Goal: Task Accomplishment & Management: Complete application form

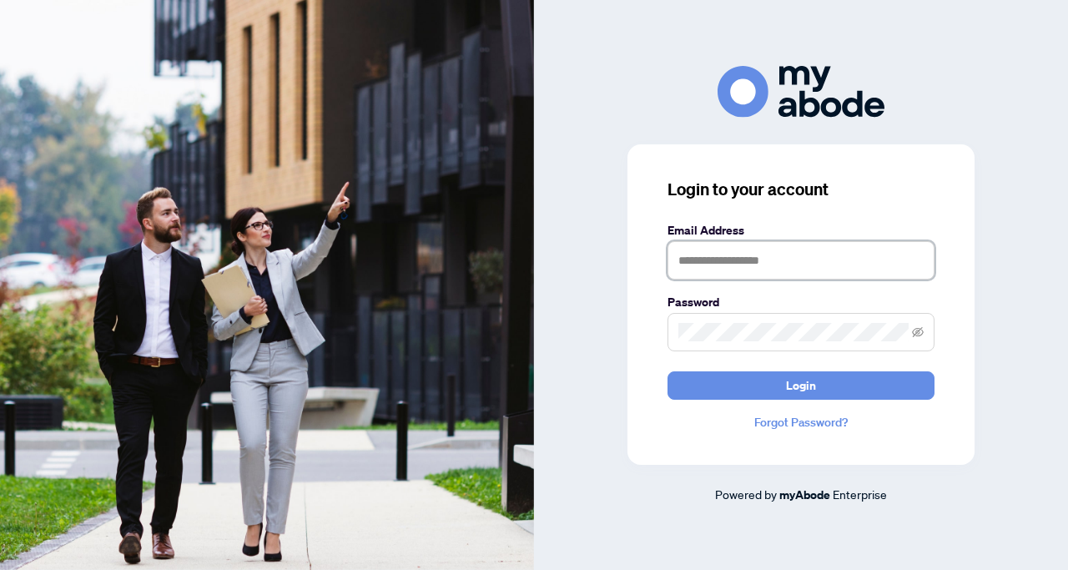
click at [689, 258] on input "text" at bounding box center [800, 260] width 267 height 38
type input "**********"
click at [676, 337] on span at bounding box center [800, 332] width 267 height 38
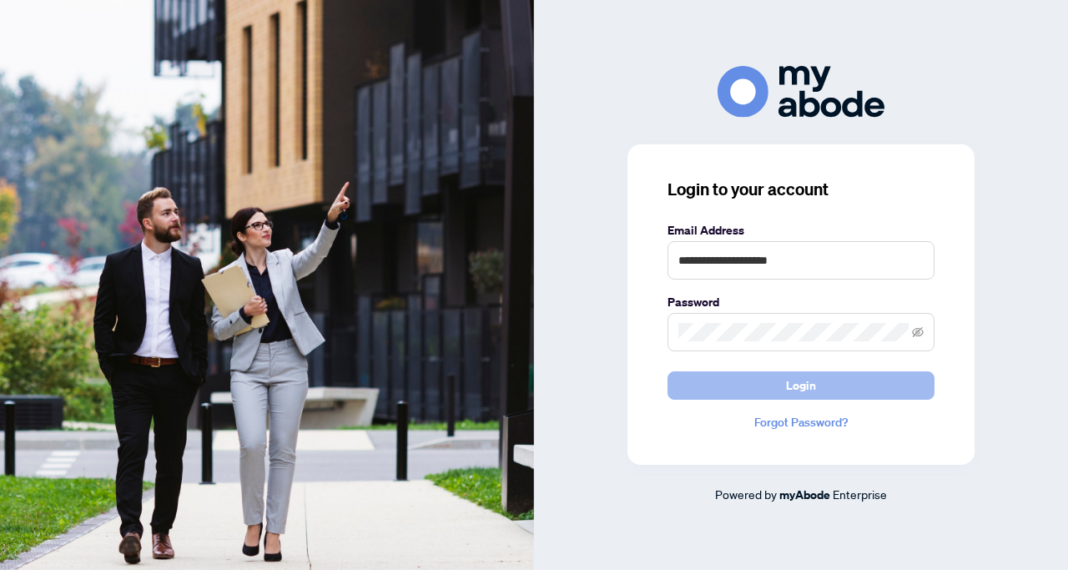
click at [799, 392] on span "Login" at bounding box center [801, 385] width 30 height 27
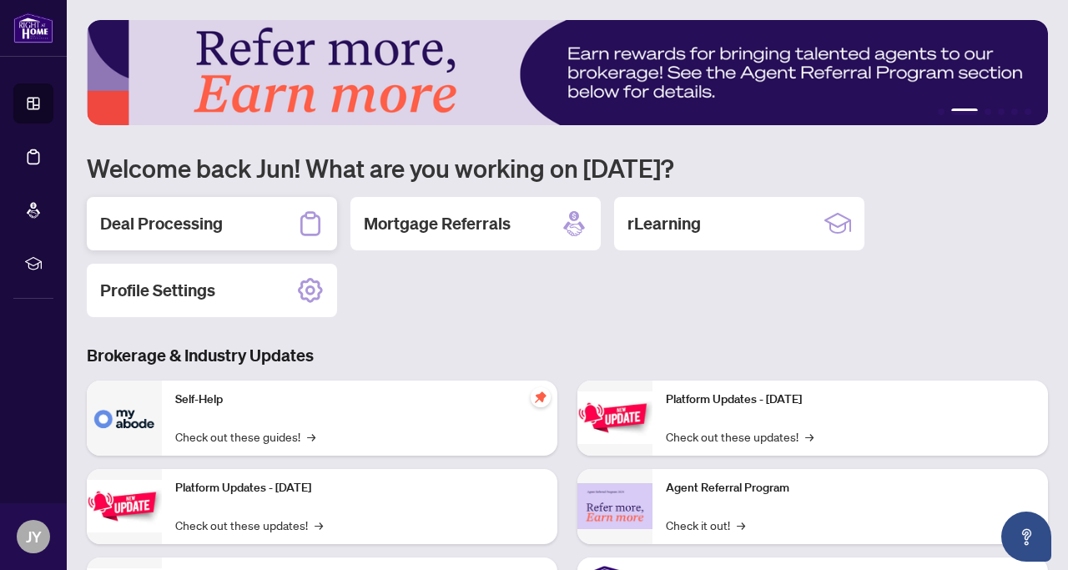
click at [201, 227] on h2 "Deal Processing" at bounding box center [161, 223] width 123 height 23
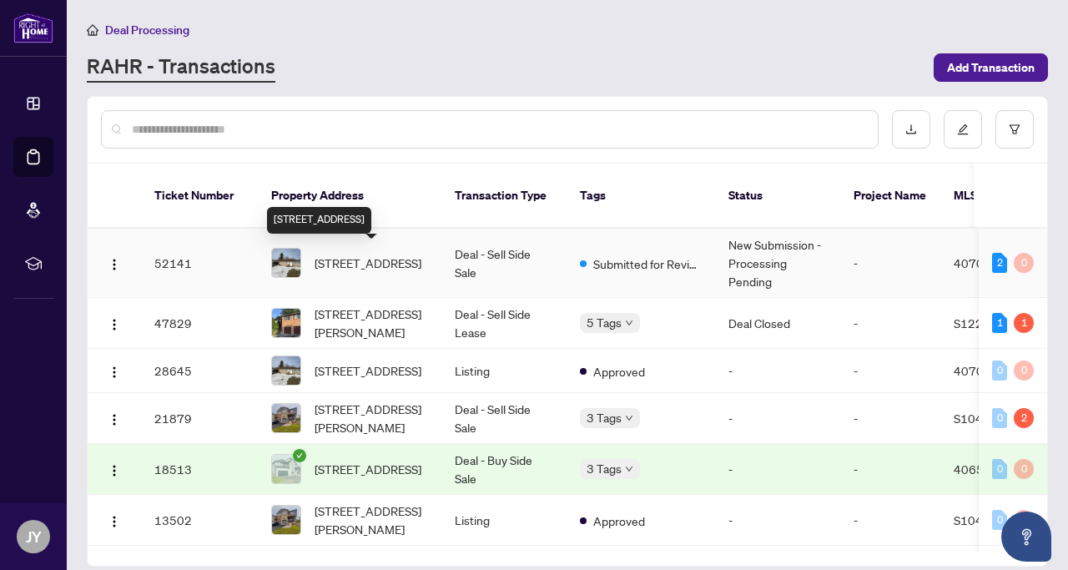
click at [367, 259] on span "[STREET_ADDRESS]" at bounding box center [367, 263] width 107 height 18
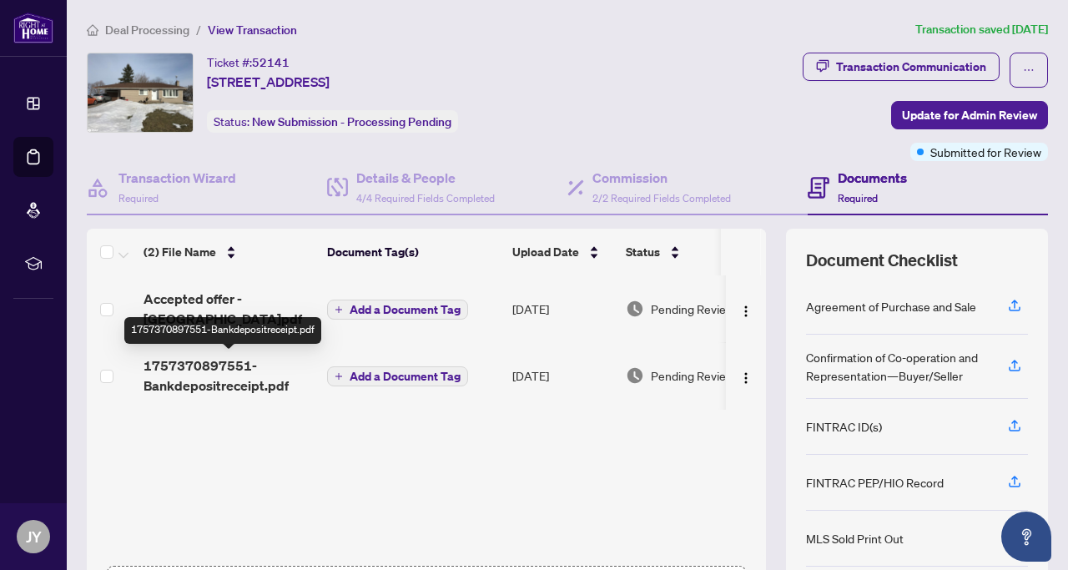
click at [224, 369] on span "1757370897551-Bankdepositreceipt.pdf" at bounding box center [228, 375] width 170 height 40
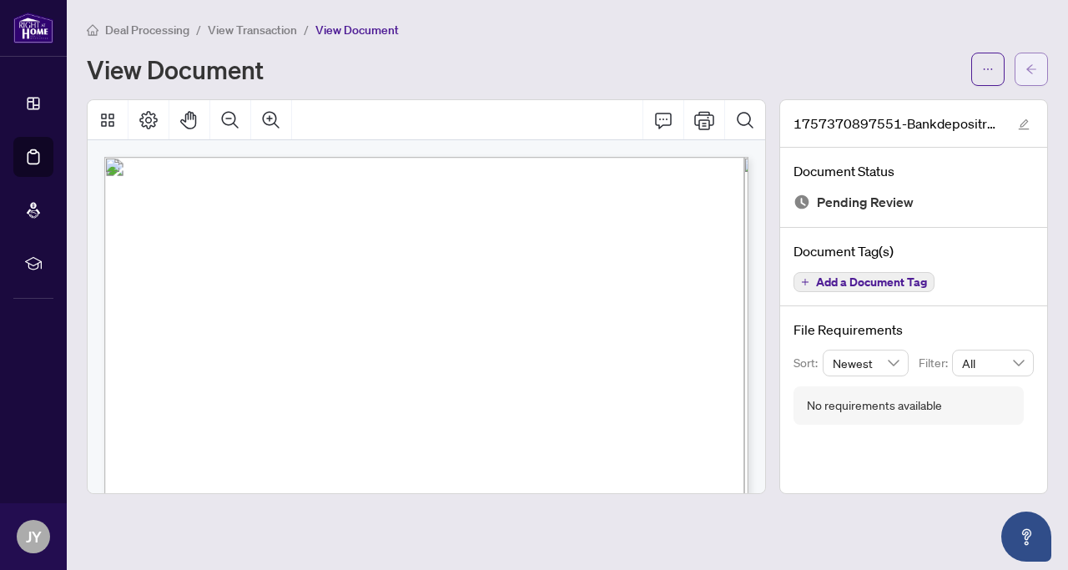
click at [1027, 74] on span "button" at bounding box center [1031, 69] width 12 height 27
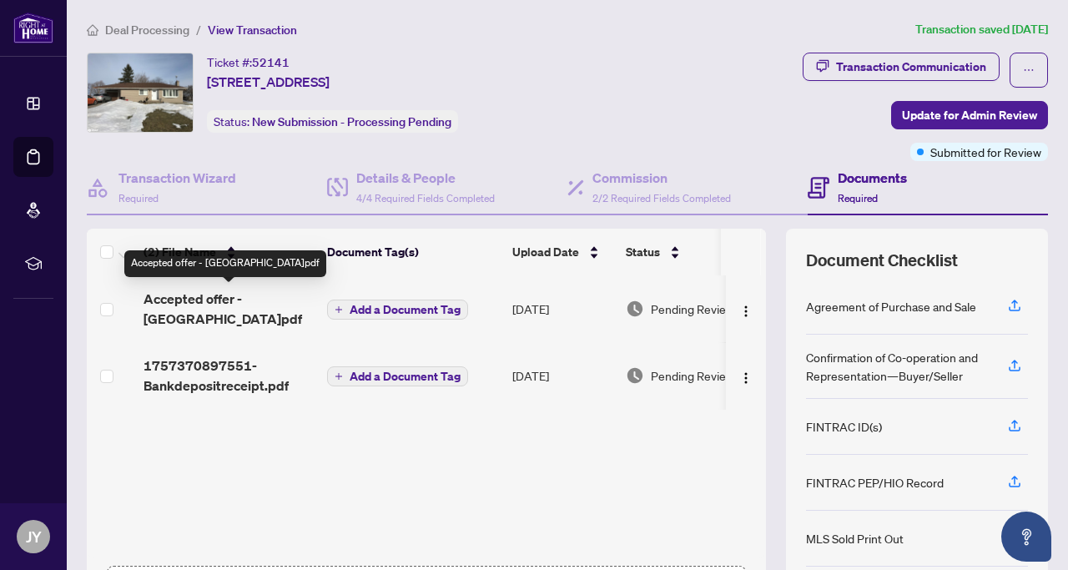
click at [209, 298] on span "Accepted offer - [GEOGRAPHIC_DATA]pdf" at bounding box center [228, 309] width 170 height 40
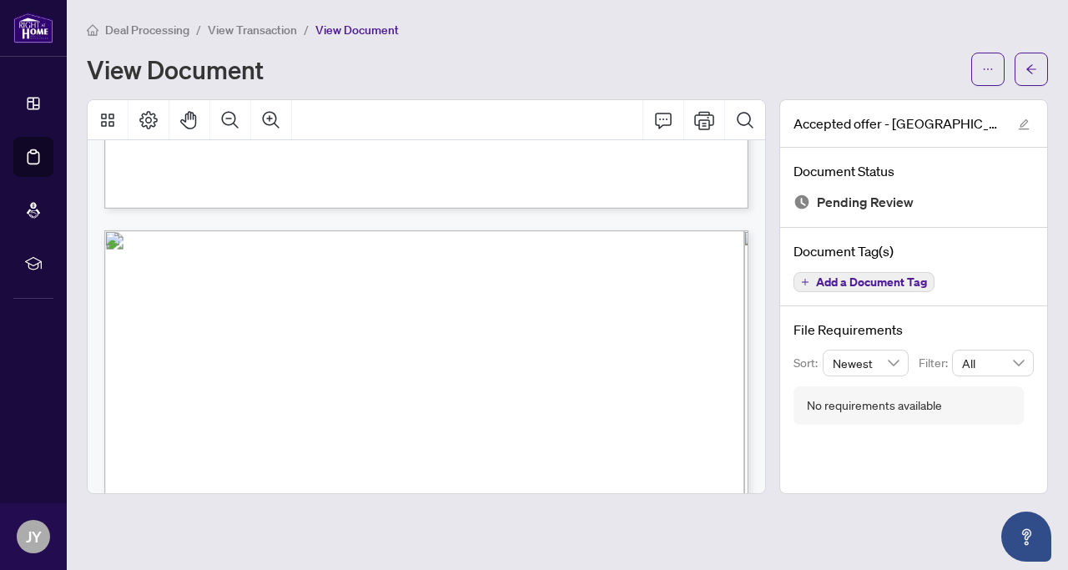
scroll to position [7341, 0]
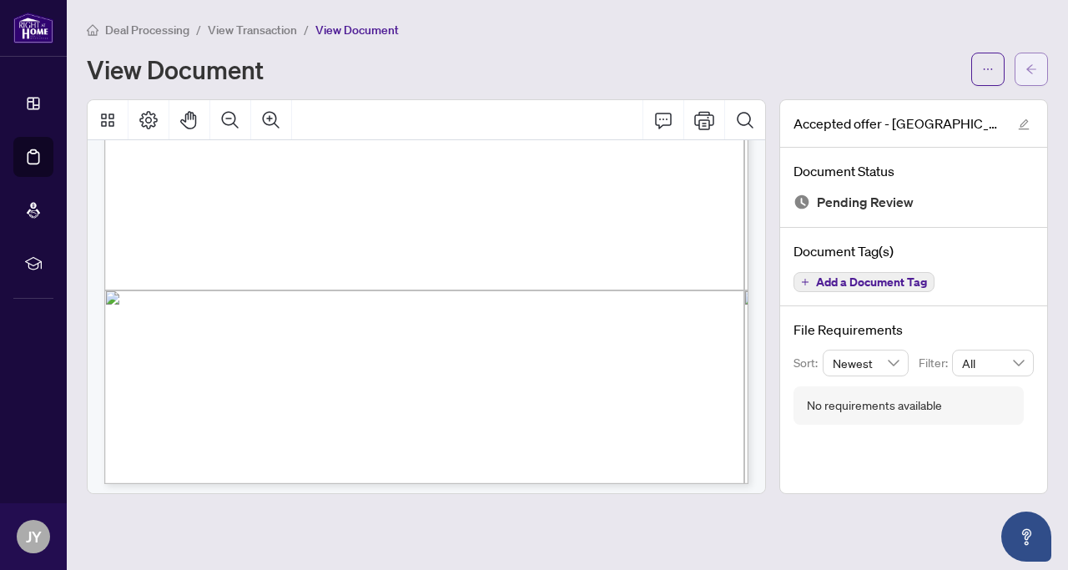
click at [1028, 72] on icon "arrow-left" at bounding box center [1031, 69] width 12 height 12
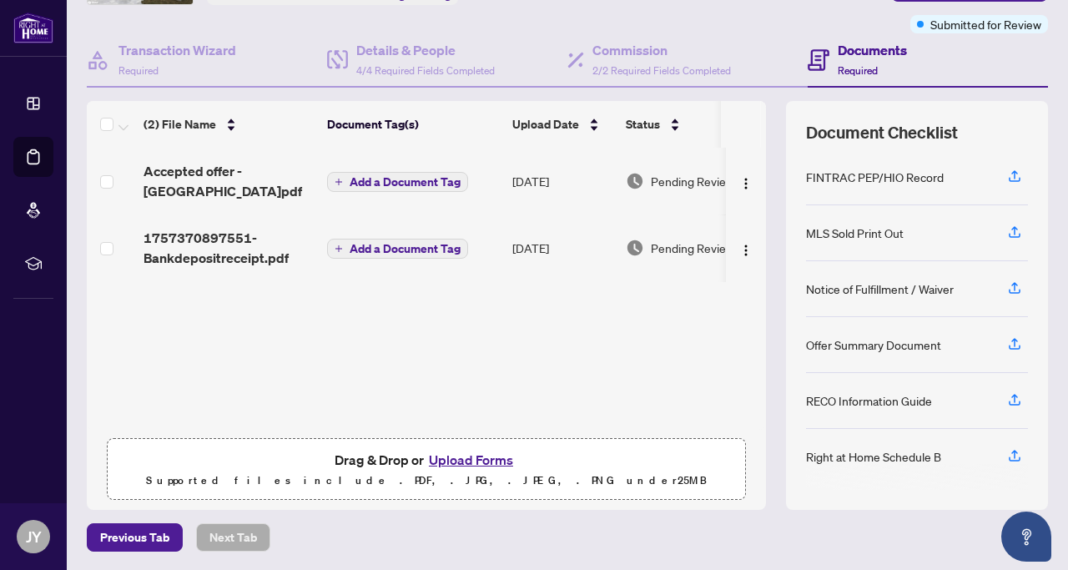
scroll to position [179, 0]
click at [871, 285] on div "Notice of Fulfillment / Waiver" at bounding box center [880, 288] width 148 height 18
click at [1013, 284] on icon "button" at bounding box center [1014, 286] width 15 height 15
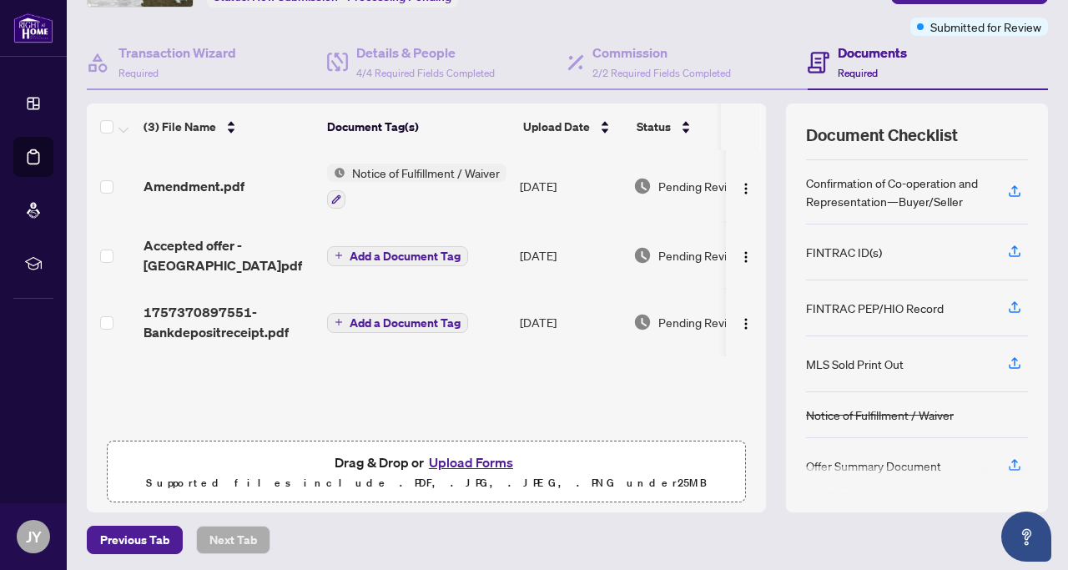
scroll to position [50, 0]
click at [467, 463] on button "Upload Forms" at bounding box center [471, 462] width 94 height 22
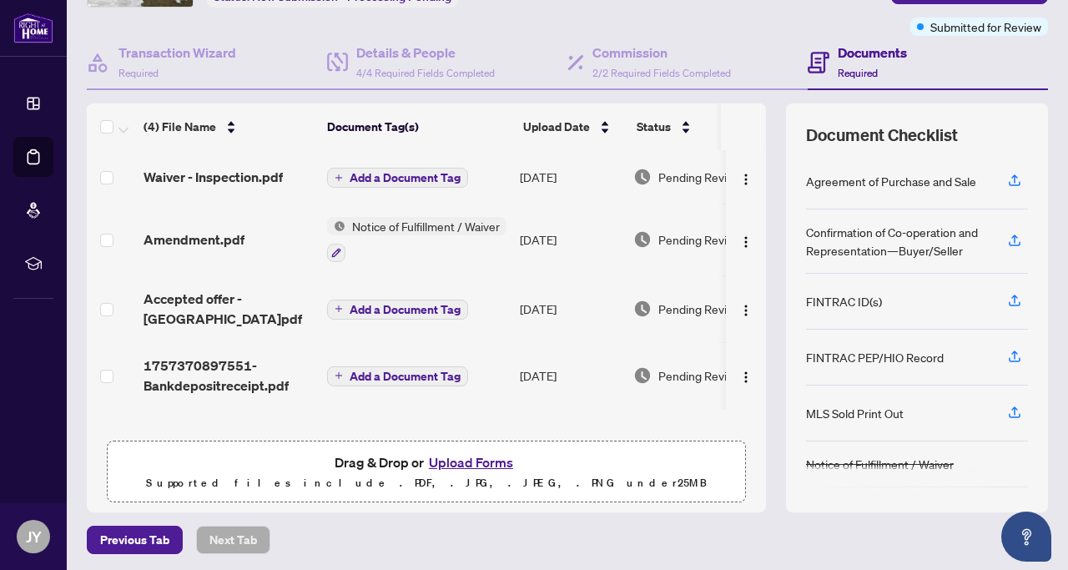
click at [458, 460] on button "Upload Forms" at bounding box center [471, 462] width 94 height 22
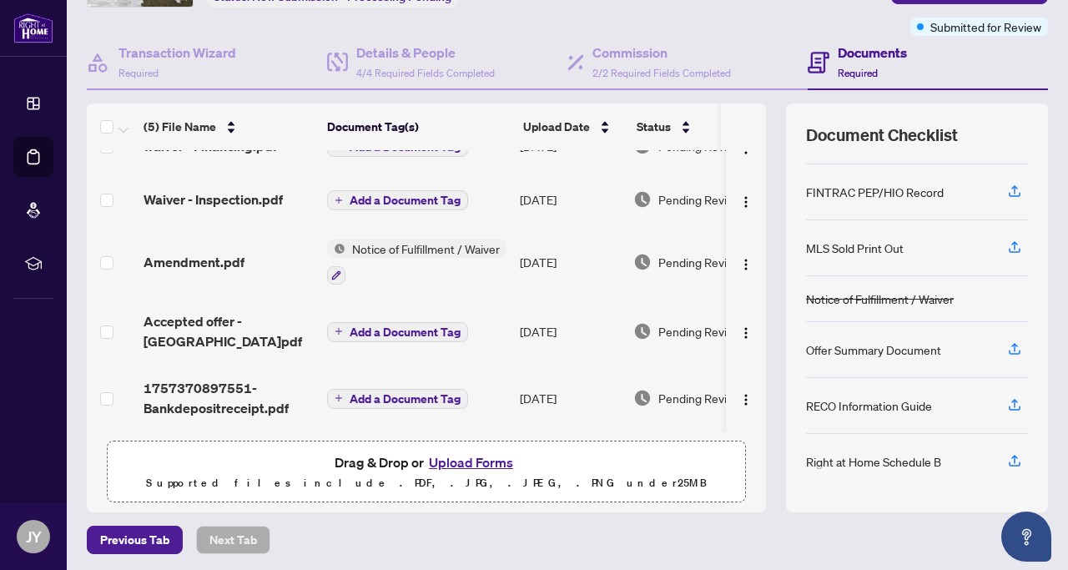
scroll to position [168, 0]
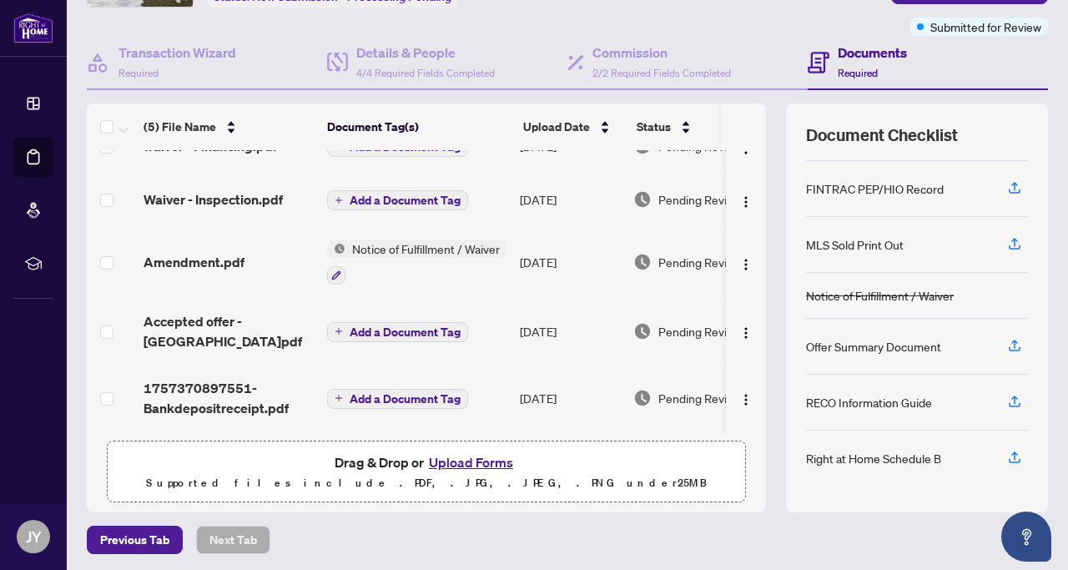
click at [874, 403] on div "RECO Information Guide" at bounding box center [869, 402] width 126 height 18
click at [1009, 403] on icon "button" at bounding box center [1014, 404] width 12 height 4
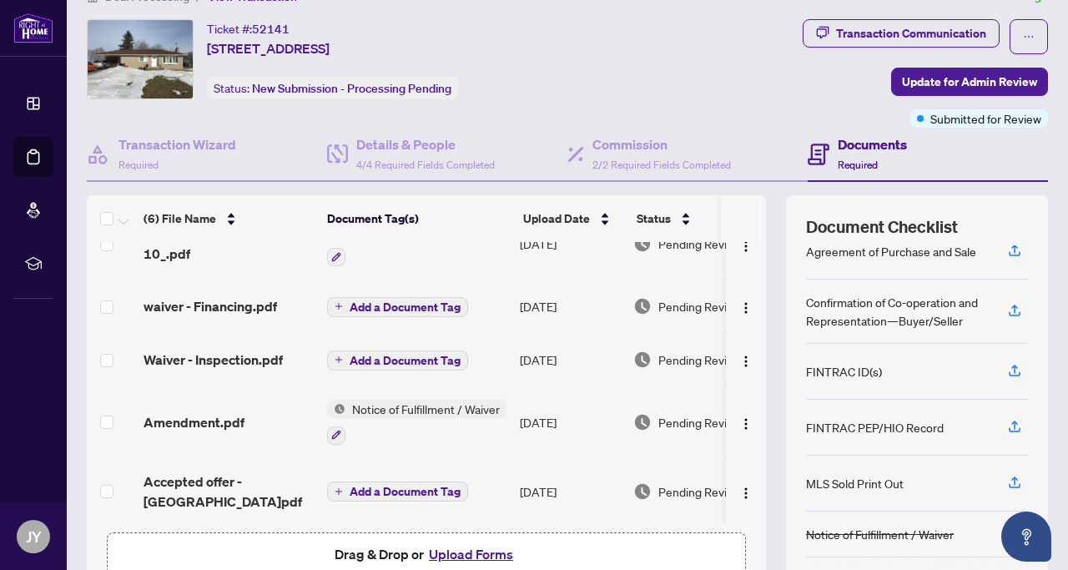
scroll to position [27, 0]
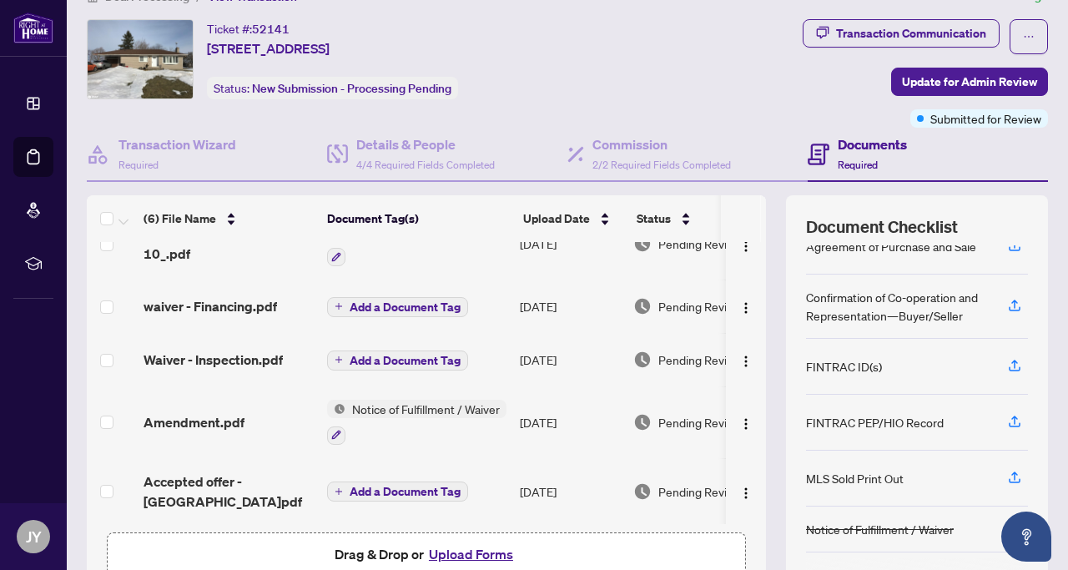
click at [878, 480] on div "MLS Sold Print Out" at bounding box center [855, 478] width 98 height 18
click at [1008, 475] on icon "button" at bounding box center [1014, 477] width 15 height 15
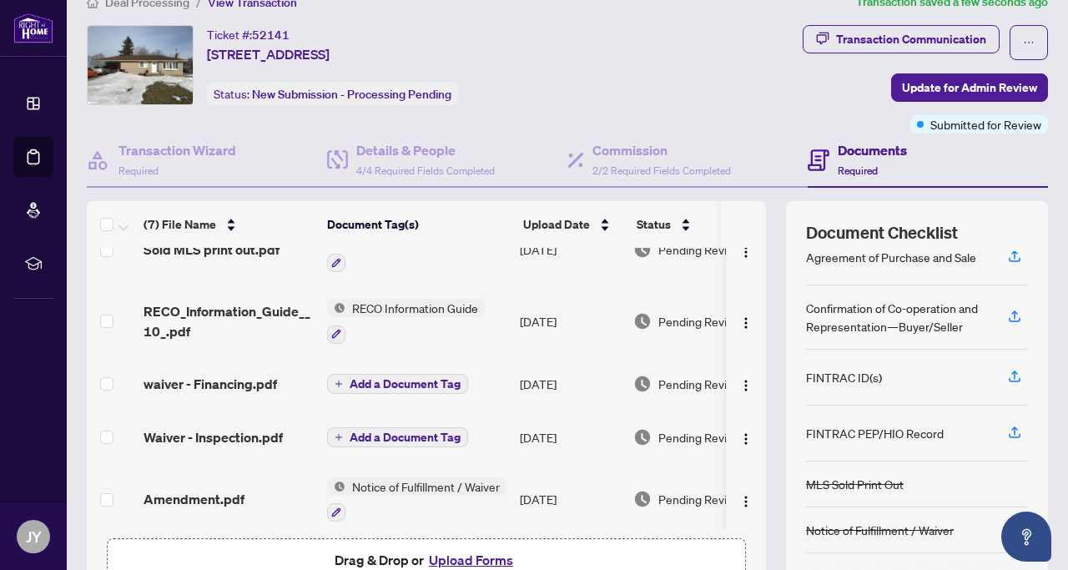
scroll to position [0, 0]
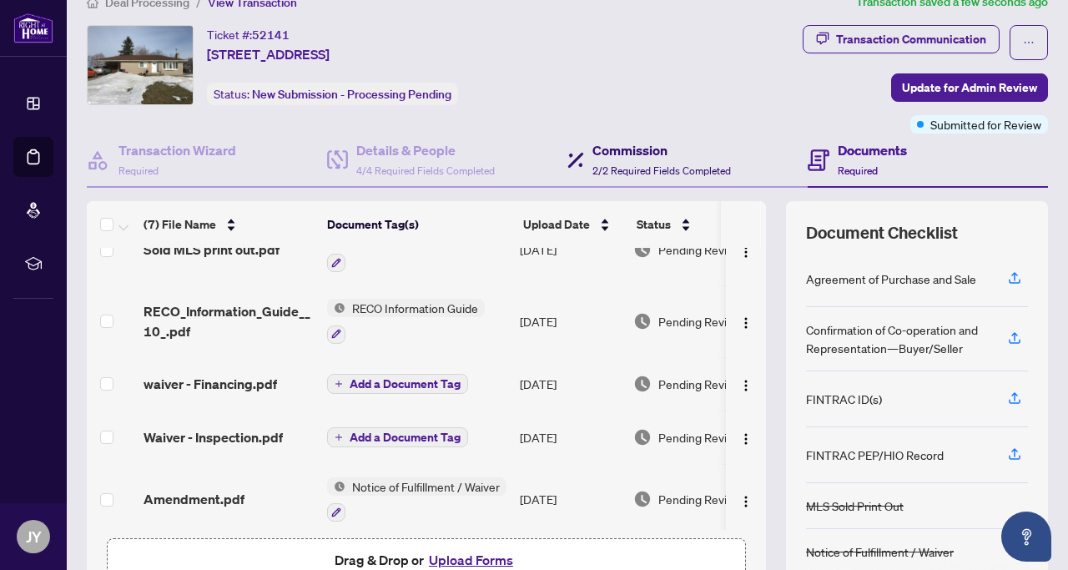
click at [614, 160] on div "Commission 2/2 Required Fields Completed" at bounding box center [661, 159] width 138 height 39
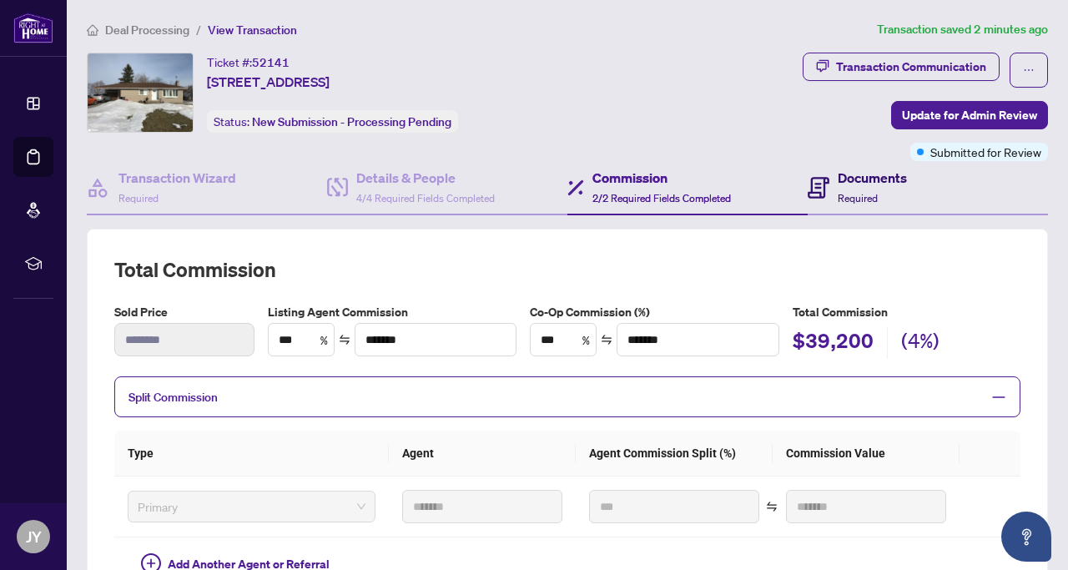
click at [862, 189] on div "Documents Required" at bounding box center [871, 187] width 69 height 39
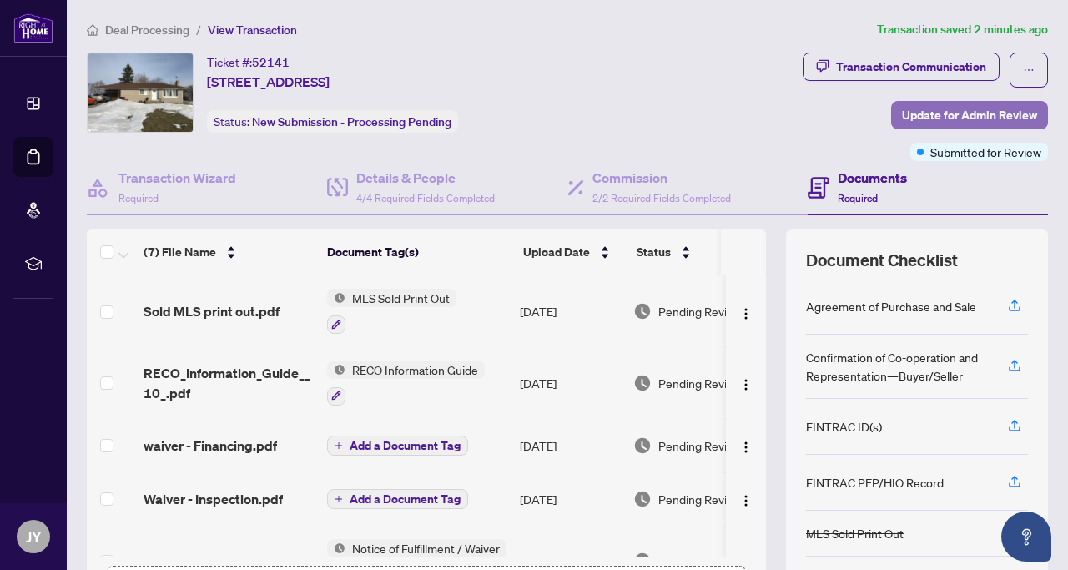
click at [968, 118] on span "Update for Admin Review" at bounding box center [969, 115] width 135 height 27
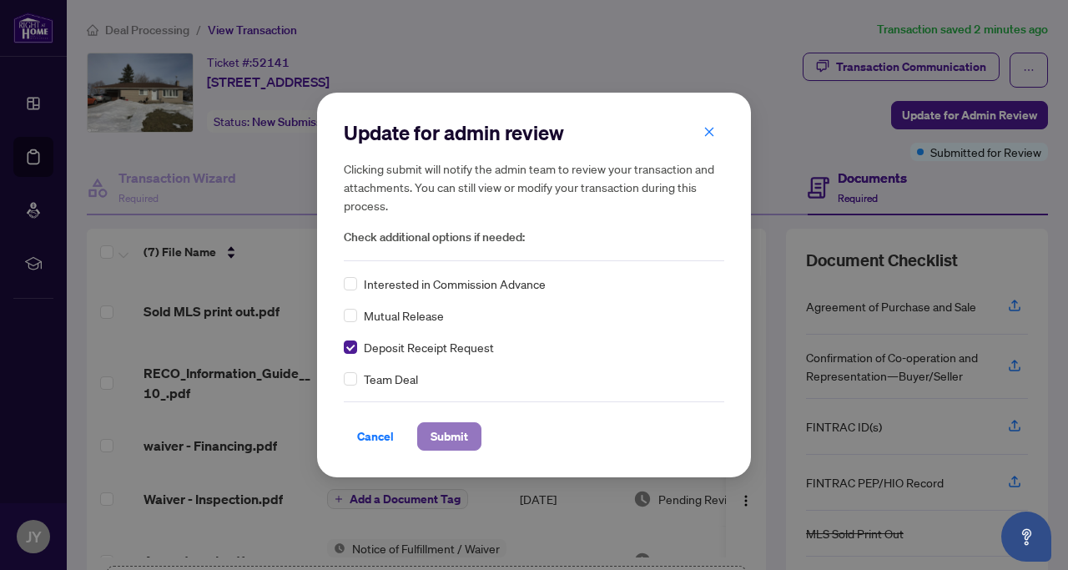
click at [438, 437] on span "Submit" at bounding box center [449, 436] width 38 height 27
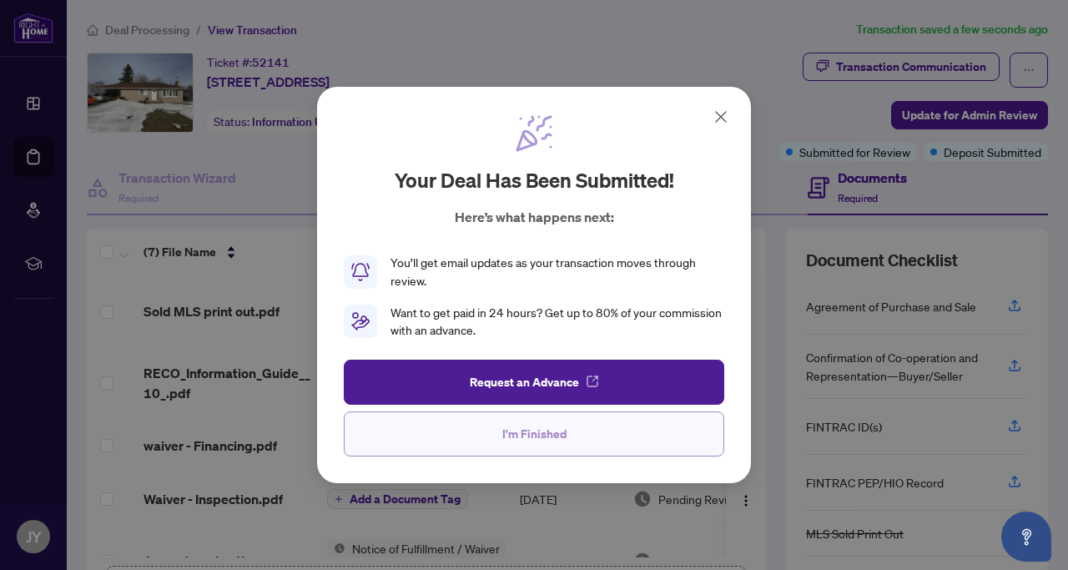
click at [516, 437] on span "I'm Finished" at bounding box center [534, 433] width 64 height 27
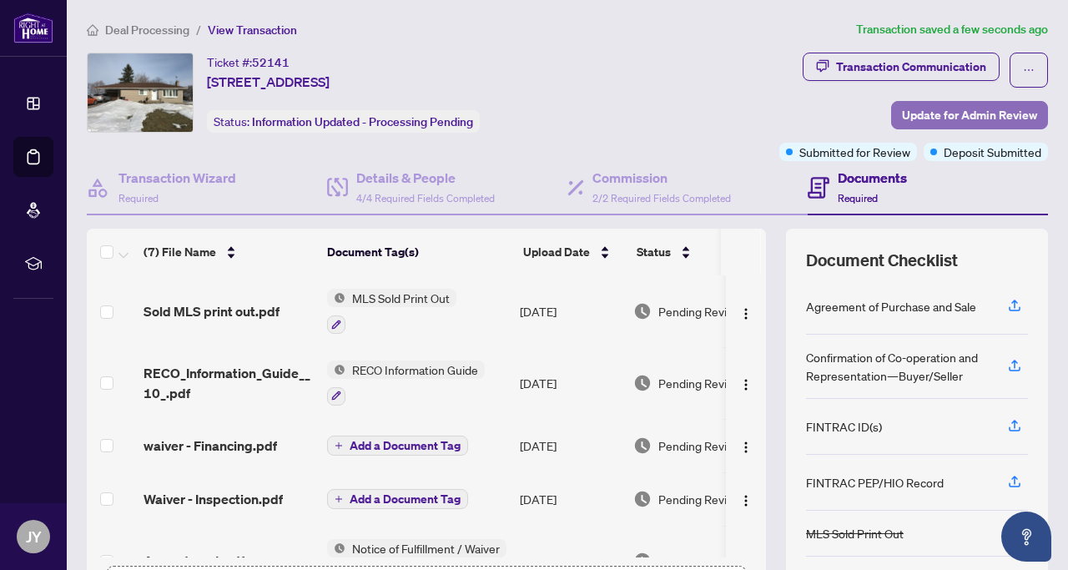
click at [957, 117] on span "Update for Admin Review" at bounding box center [969, 115] width 135 height 27
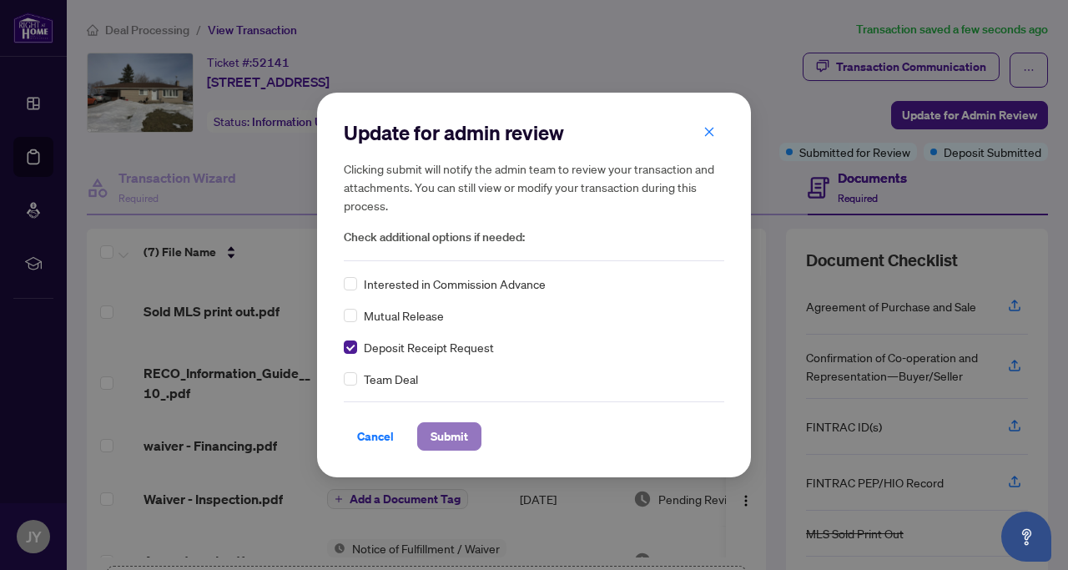
click at [445, 437] on span "Submit" at bounding box center [449, 436] width 38 height 27
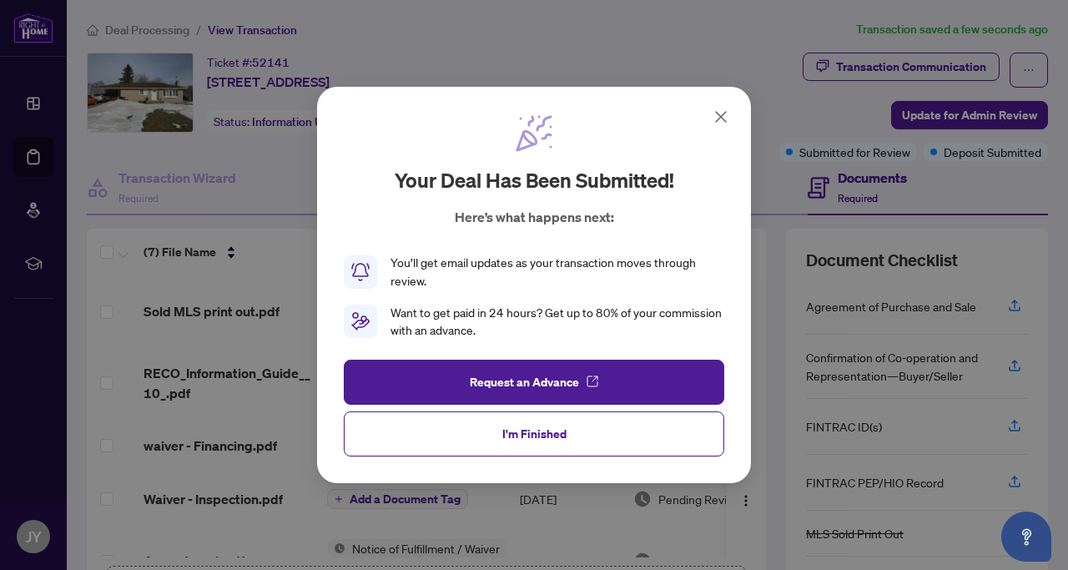
click at [721, 117] on icon at bounding box center [721, 117] width 10 height 10
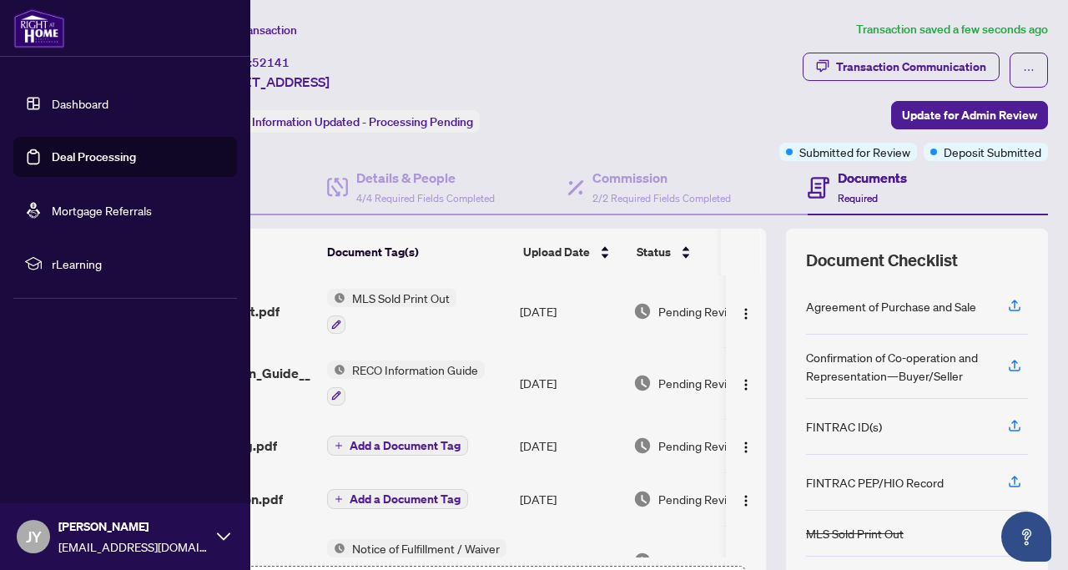
click at [47, 531] on span "JY" at bounding box center [33, 536] width 33 height 33
click at [70, 437] on span "Logout" at bounding box center [67, 437] width 38 height 27
